Goal: Transaction & Acquisition: Purchase product/service

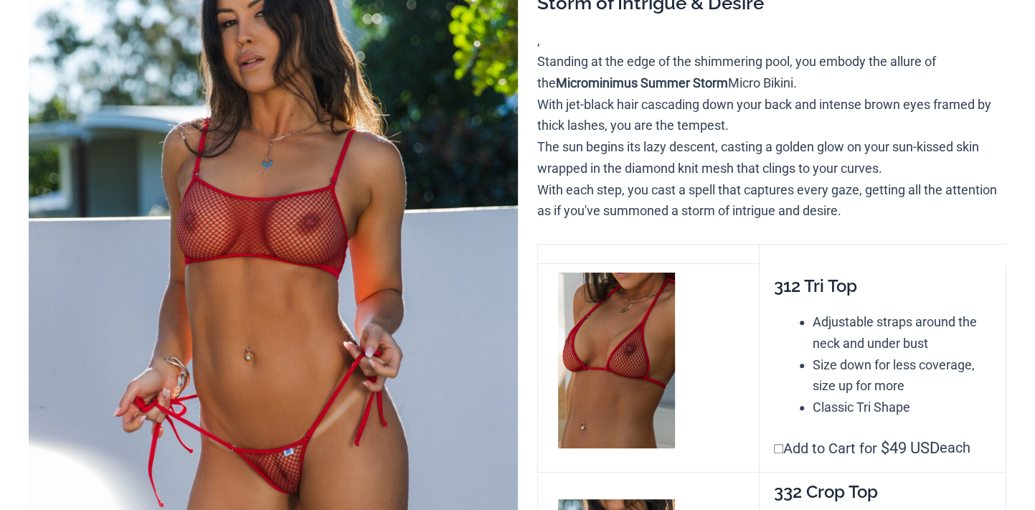
scroll to position [251, 0]
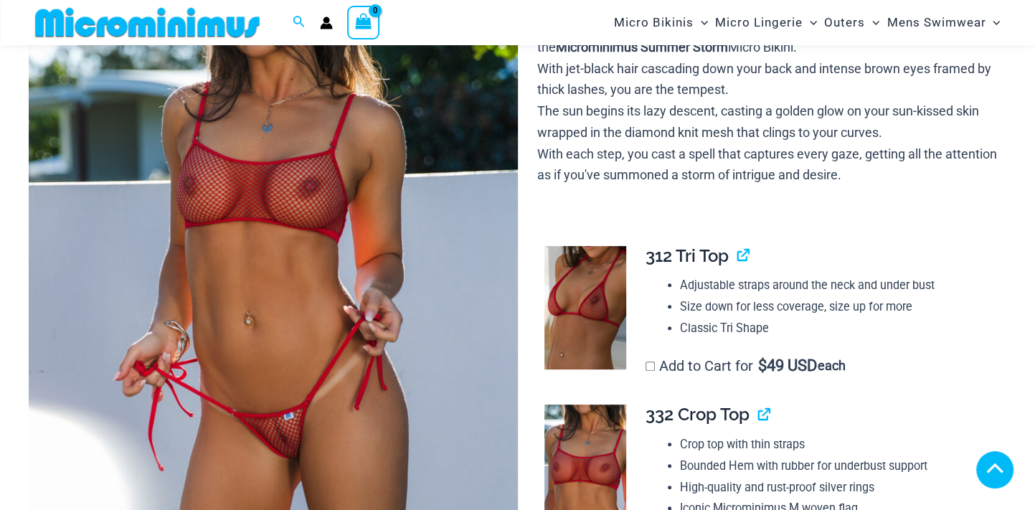
click at [293, 347] on img at bounding box center [273, 245] width 489 height 733
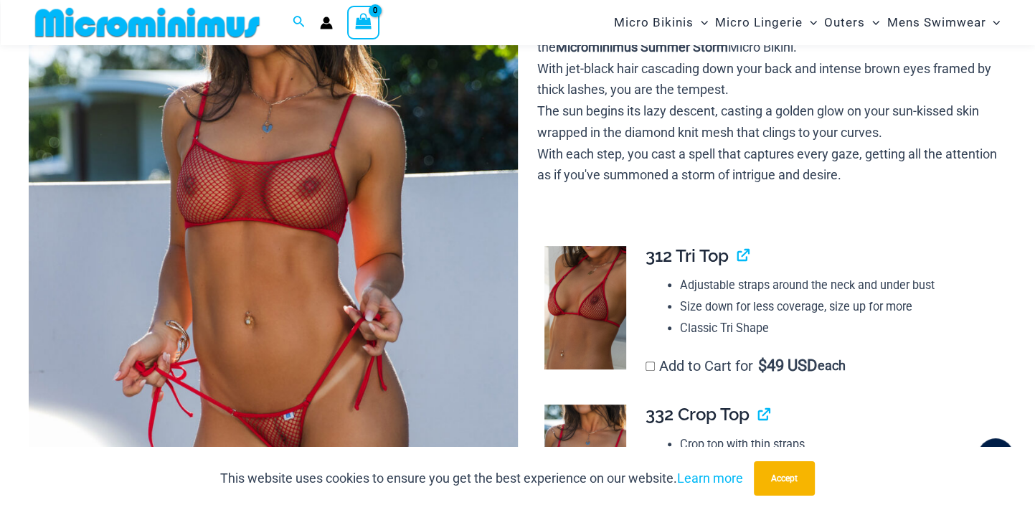
scroll to position [697, 0]
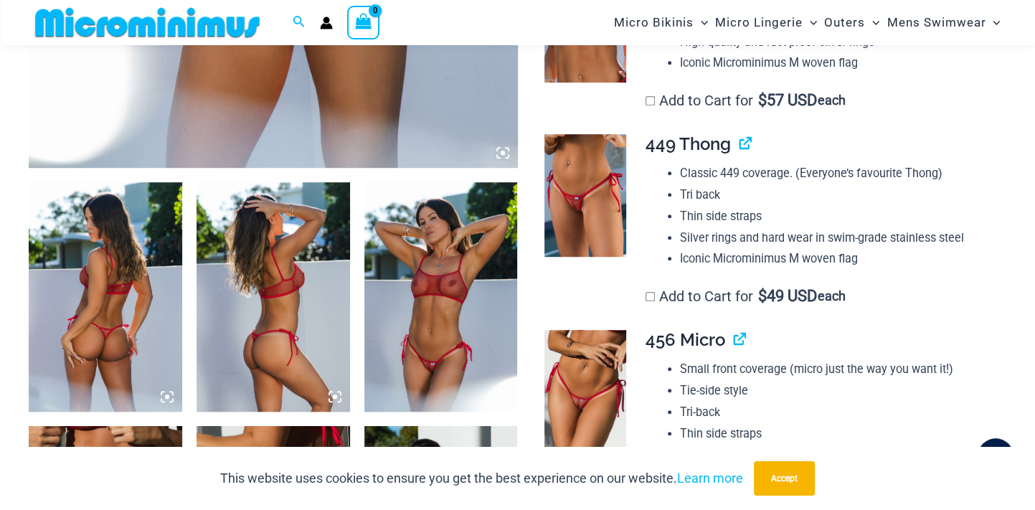
click at [128, 374] on img at bounding box center [106, 297] width 154 height 230
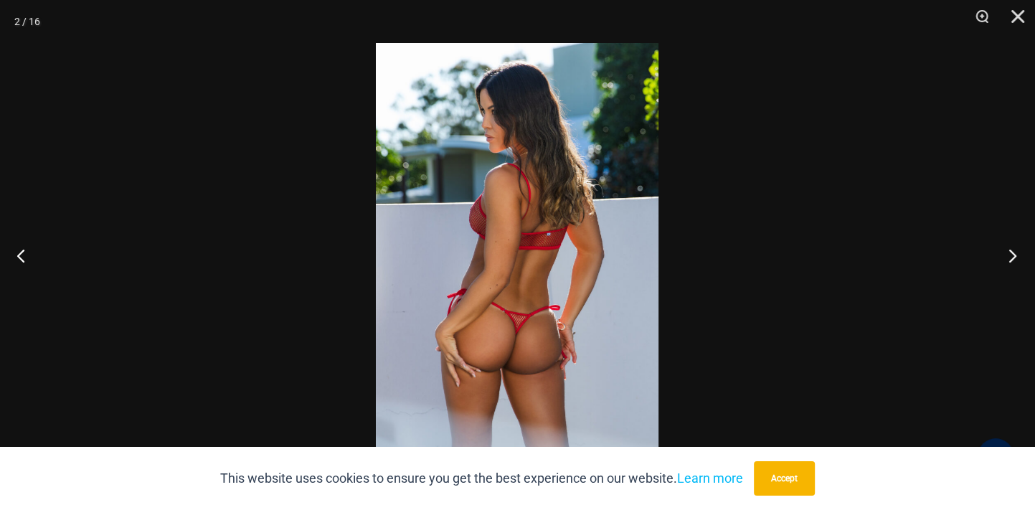
click at [1015, 255] on button "Next" at bounding box center [1009, 256] width 54 height 72
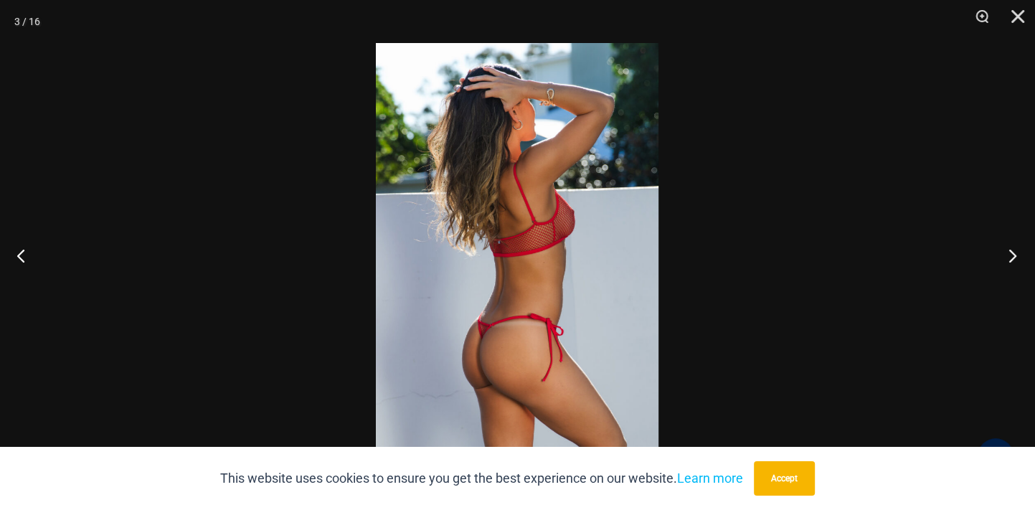
click at [1015, 255] on button "Next" at bounding box center [1009, 256] width 54 height 72
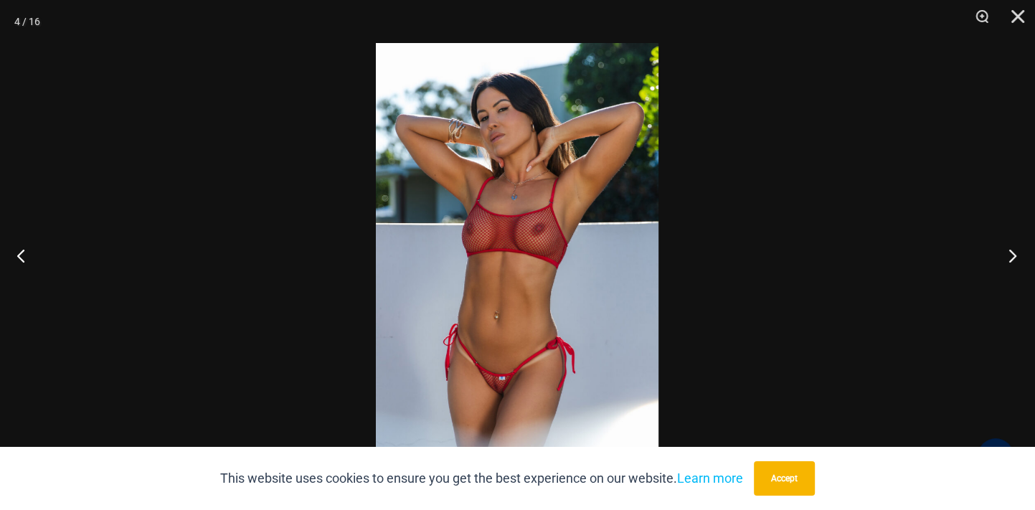
click at [1015, 255] on button "Next" at bounding box center [1009, 256] width 54 height 72
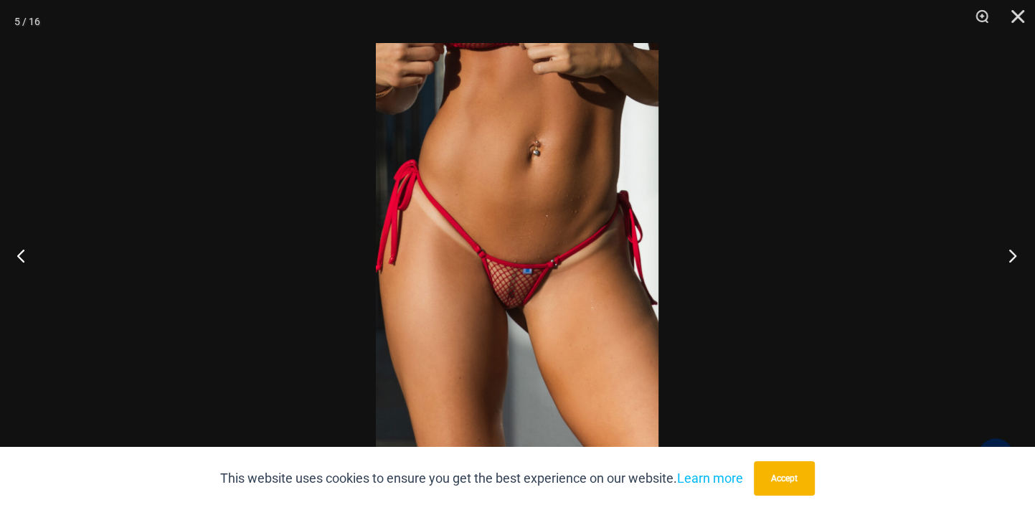
click at [1015, 255] on button "Next" at bounding box center [1009, 256] width 54 height 72
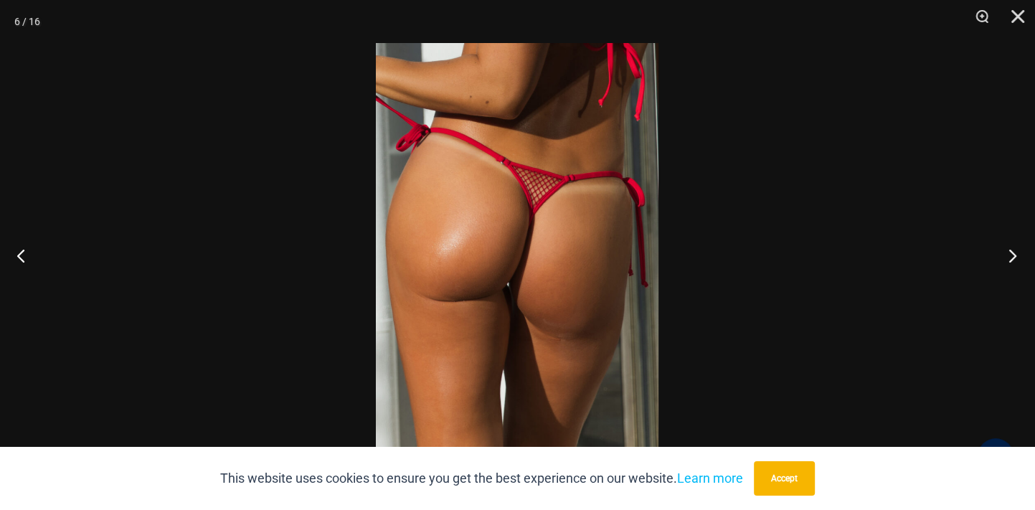
click at [1015, 255] on button "Next" at bounding box center [1009, 256] width 54 height 72
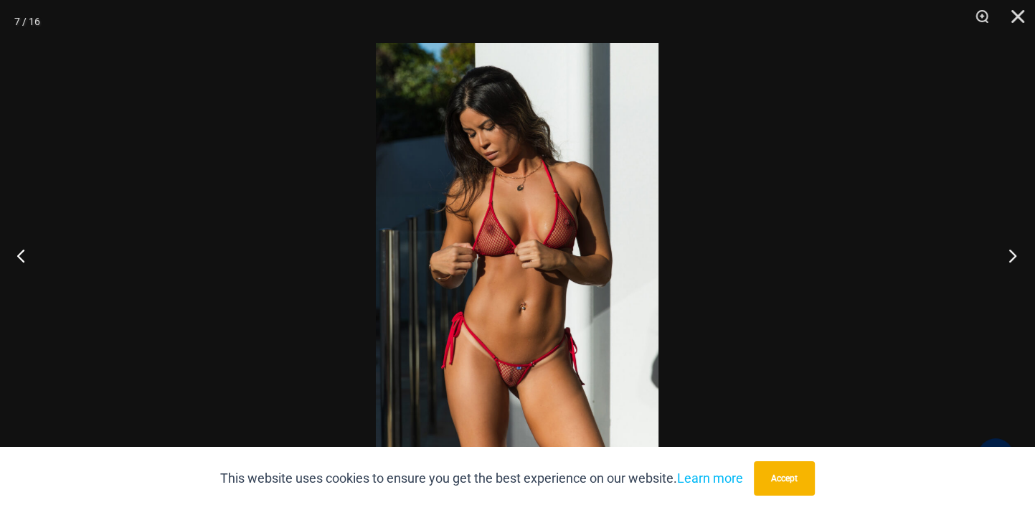
click at [1015, 255] on button "Next" at bounding box center [1009, 256] width 54 height 72
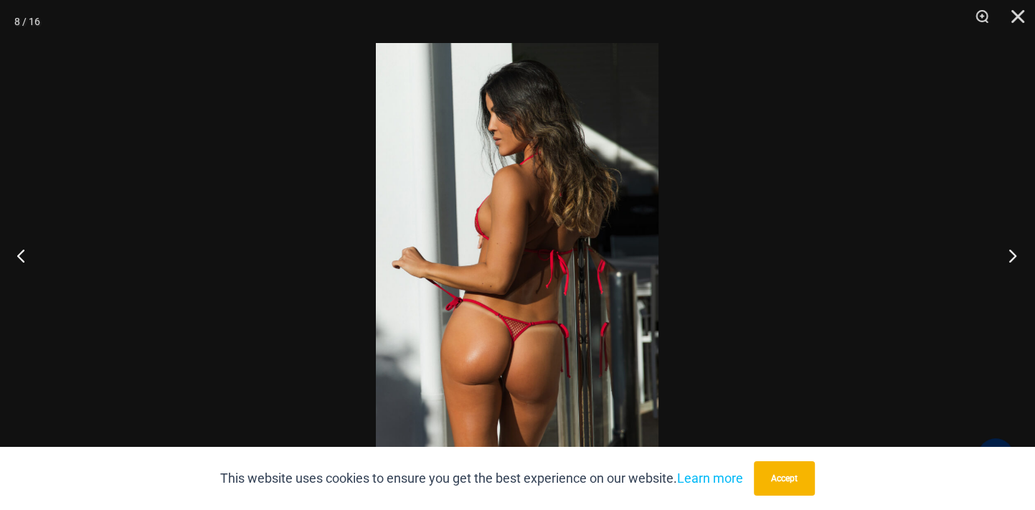
click at [1015, 255] on button "Next" at bounding box center [1009, 256] width 54 height 72
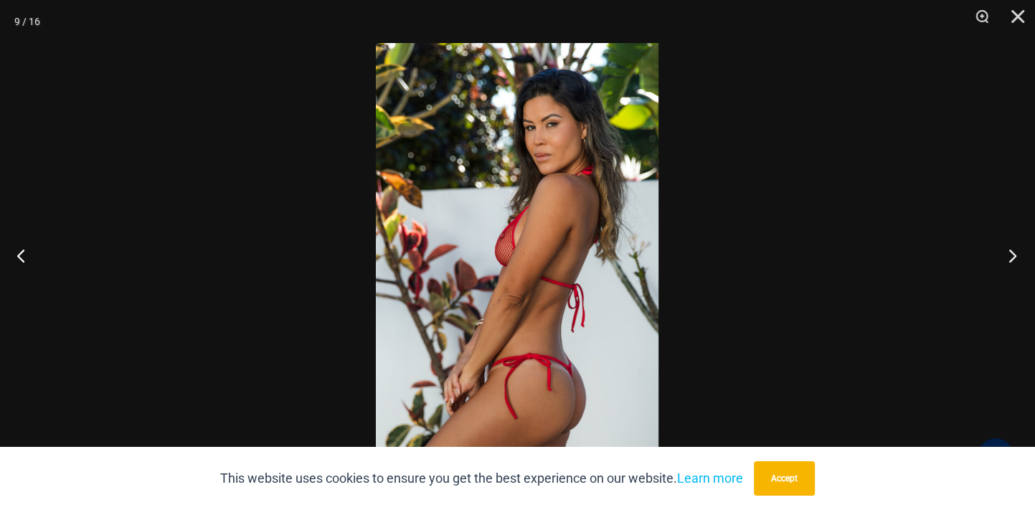
click at [1015, 255] on button "Next" at bounding box center [1009, 256] width 54 height 72
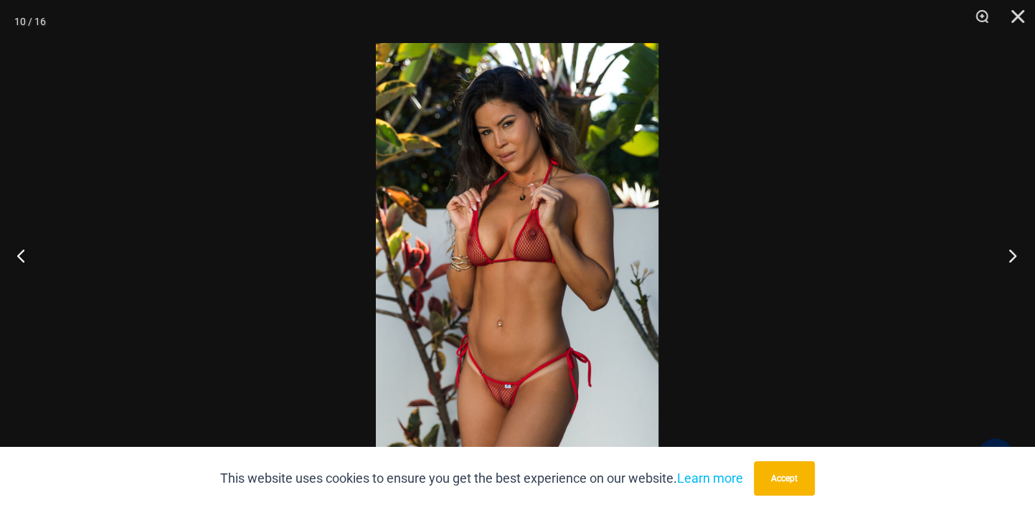
click at [1015, 255] on button "Next" at bounding box center [1009, 256] width 54 height 72
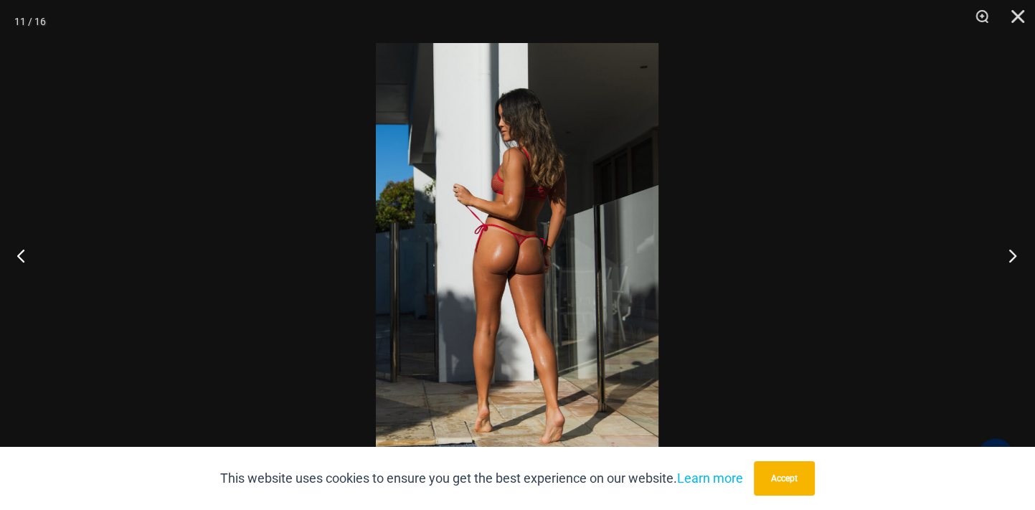
click at [1015, 255] on button "Next" at bounding box center [1009, 256] width 54 height 72
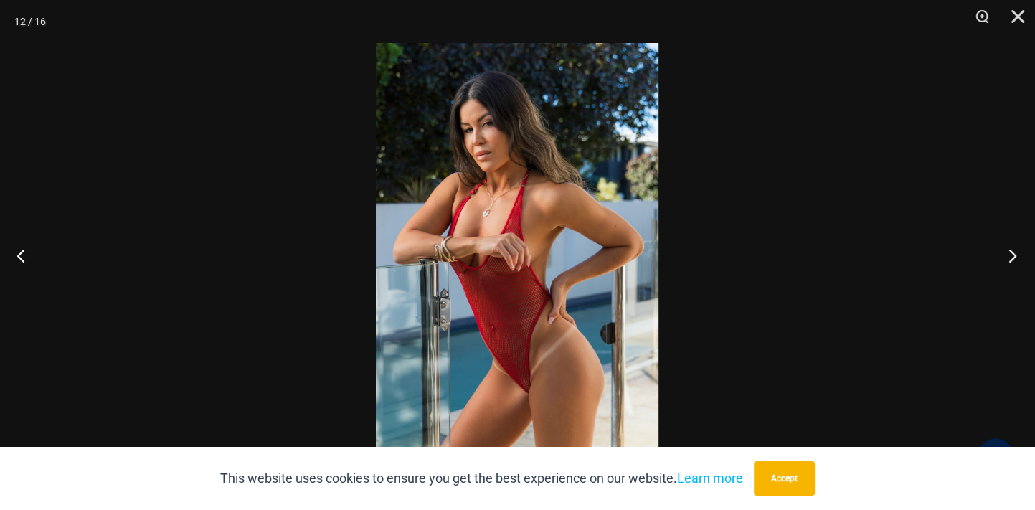
click at [1015, 255] on button "Next" at bounding box center [1009, 256] width 54 height 72
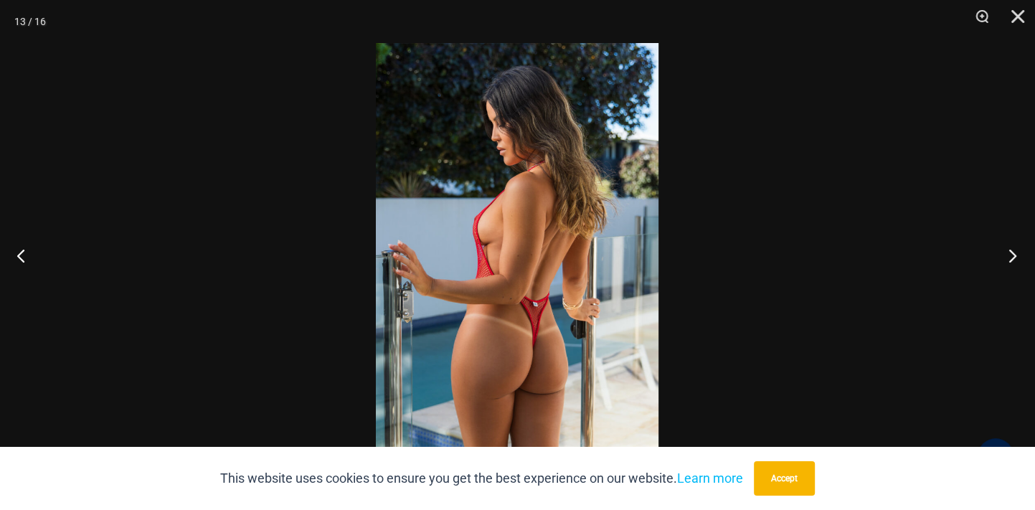
click at [1015, 255] on button "Next" at bounding box center [1009, 256] width 54 height 72
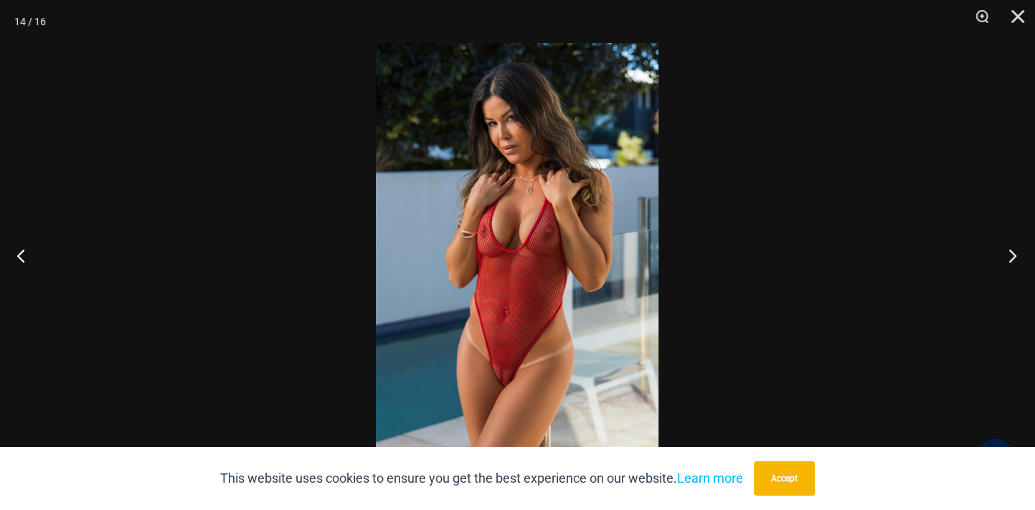
click at [1015, 255] on button "Next" at bounding box center [1009, 256] width 54 height 72
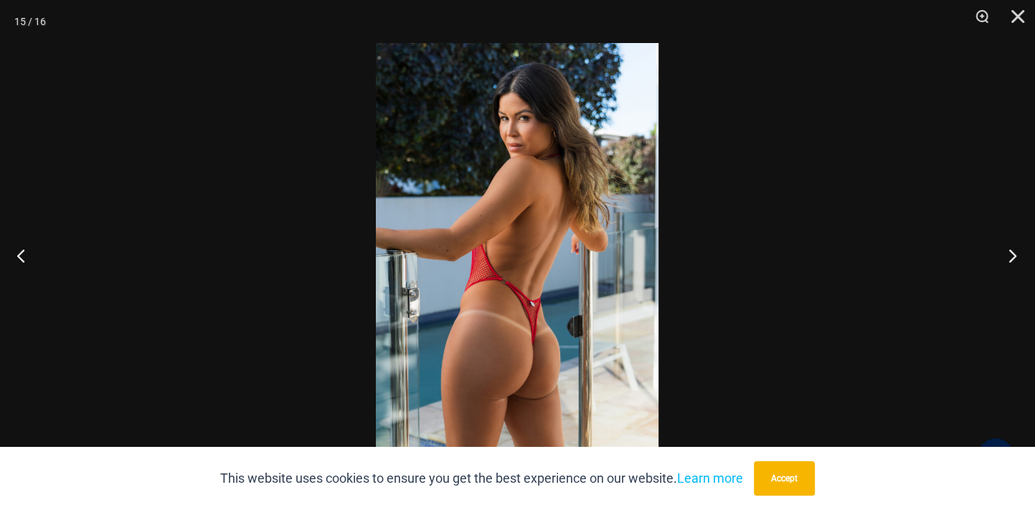
click at [1015, 255] on button "Next" at bounding box center [1009, 256] width 54 height 72
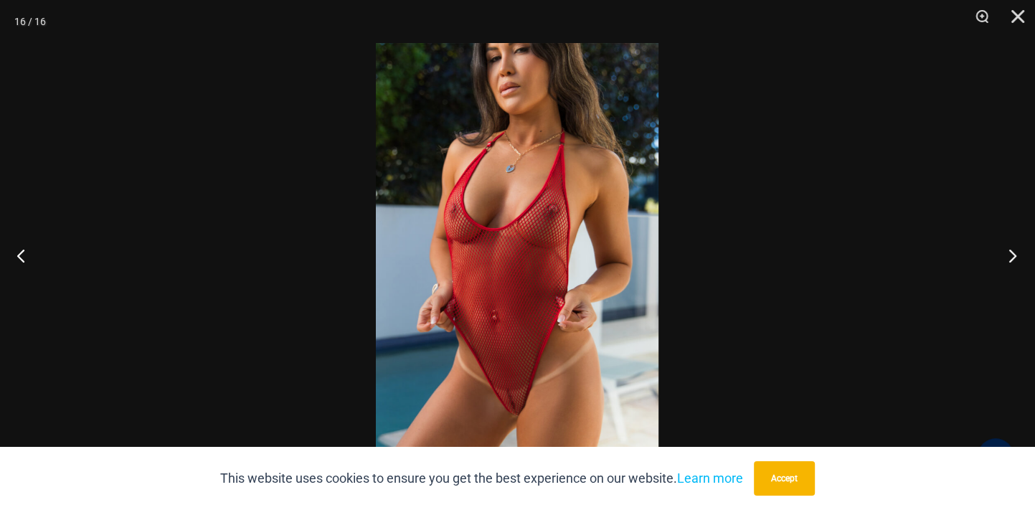
click at [1015, 255] on button "Next" at bounding box center [1009, 256] width 54 height 72
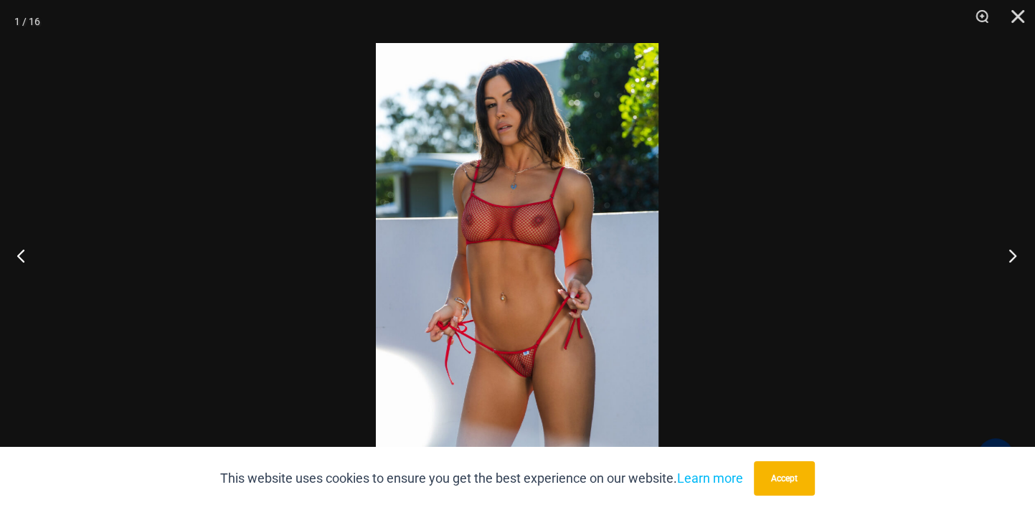
click at [1015, 255] on button "Next" at bounding box center [1009, 256] width 54 height 72
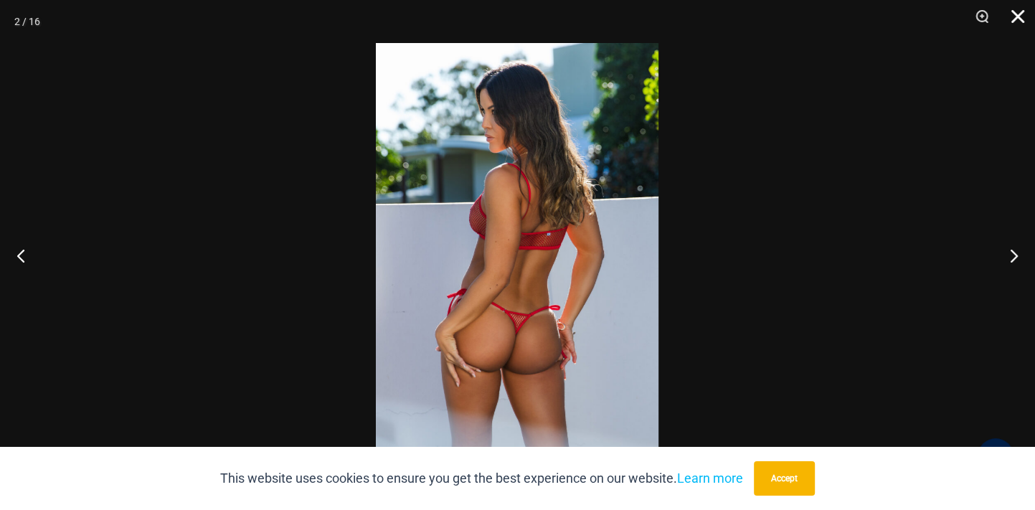
click at [1015, 14] on button "Close" at bounding box center [1013, 21] width 36 height 43
